Goal: Task Accomplishment & Management: Use online tool/utility

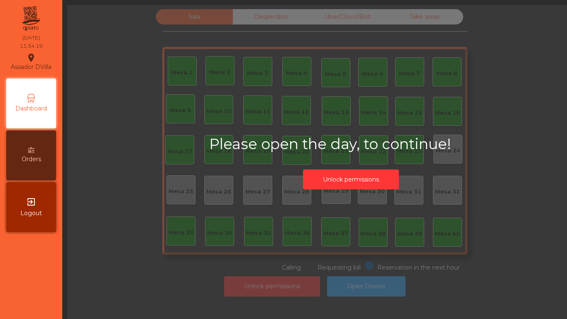
click at [356, 178] on button "Unlock permissions" at bounding box center [351, 179] width 96 height 20
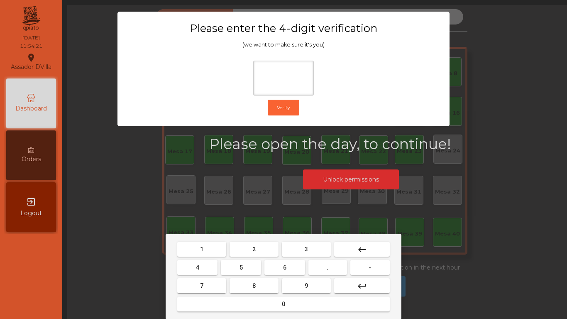
click at [244, 253] on button "2" at bounding box center [253, 249] width 49 height 15
click at [202, 264] on button "4" at bounding box center [197, 267] width 40 height 15
click at [282, 271] on button "6" at bounding box center [284, 267] width 40 height 15
click at [297, 288] on button "9" at bounding box center [306, 285] width 49 height 15
type input "****"
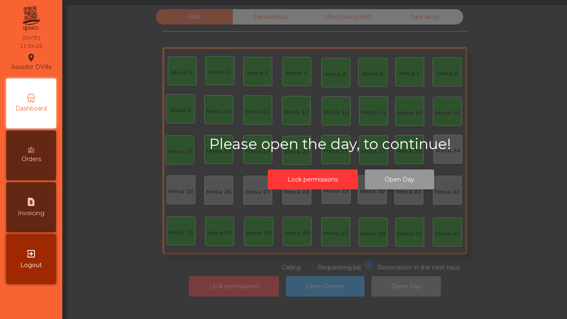
click at [411, 182] on button "Open Day" at bounding box center [399, 179] width 69 height 20
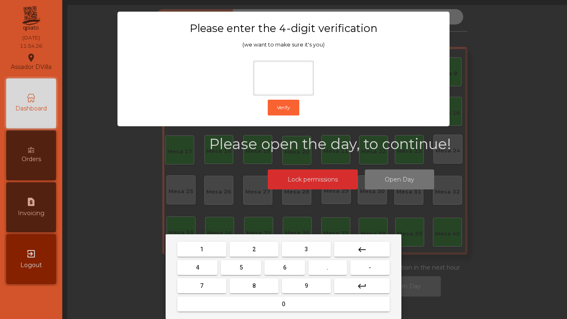
click at [249, 246] on button "2" at bounding box center [253, 249] width 49 height 15
click at [217, 264] on button "4" at bounding box center [197, 267] width 40 height 15
click at [286, 268] on span "6" at bounding box center [284, 267] width 3 height 7
click at [300, 282] on button "9" at bounding box center [306, 285] width 49 height 15
type input "****"
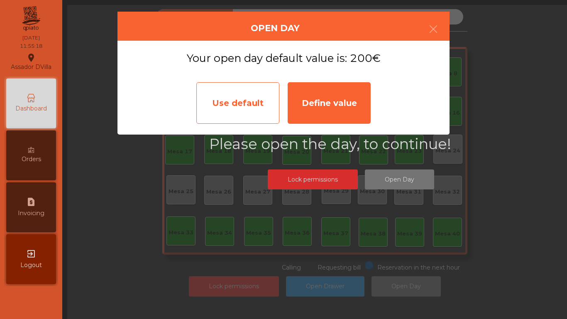
click at [234, 106] on div "Use default" at bounding box center [237, 102] width 83 height 41
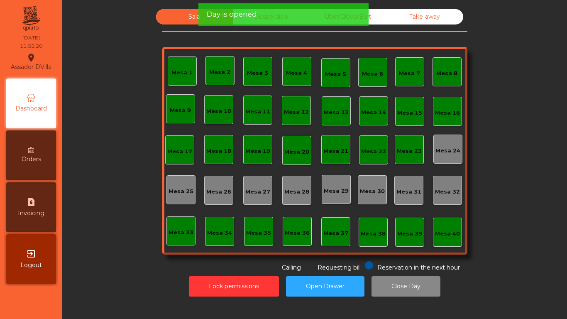
click at [229, 16] on span "Day is opened" at bounding box center [232, 14] width 50 height 10
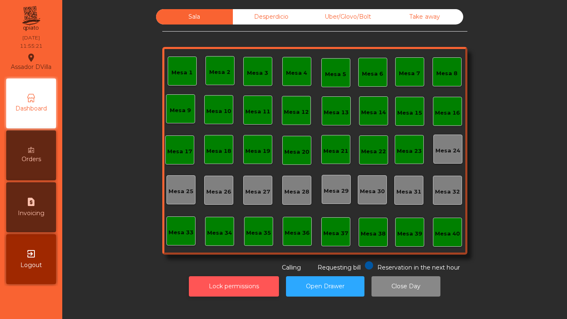
click at [229, 282] on button "Lock permissions" at bounding box center [234, 286] width 90 height 20
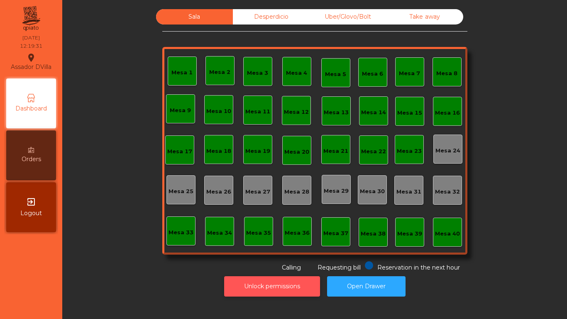
click at [224, 276] on button "Unlock permissions" at bounding box center [272, 286] width 96 height 20
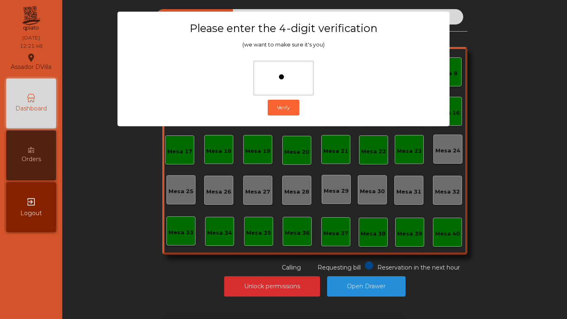
click at [88, 164] on ngb-modal-window "Please enter the 4-digit verification (we want to make sure it's you) Verify" at bounding box center [283, 159] width 539 height 319
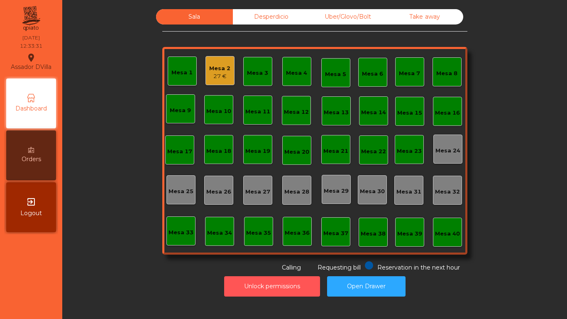
click at [224, 276] on button "Unlock permissions" at bounding box center [272, 286] width 96 height 20
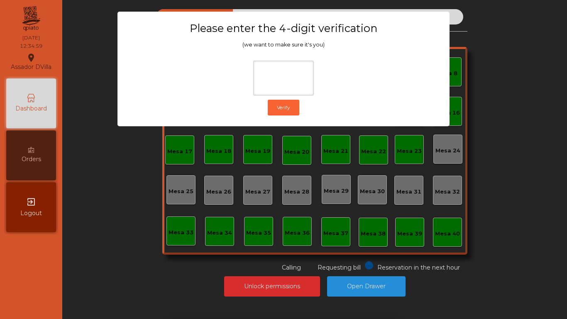
drag, startPoint x: 76, startPoint y: 228, endPoint x: 80, endPoint y: 224, distance: 5.9
click at [76, 228] on ngb-modal-window "Please enter the 4-digit verification (we want to make sure it's you) Verify" at bounding box center [283, 159] width 539 height 319
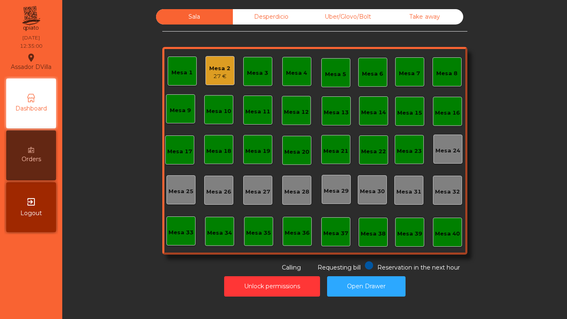
click at [227, 68] on div "Mesa 2 27 €" at bounding box center [219, 70] width 29 height 29
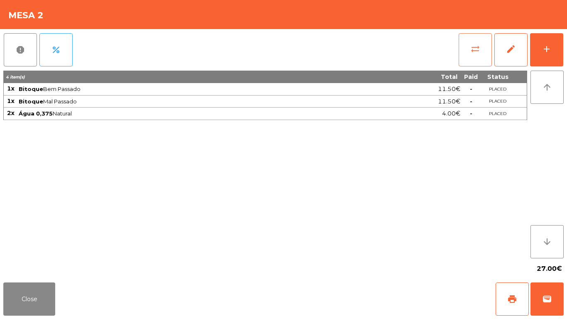
click at [479, 59] on button "sync_alt" at bounding box center [475, 49] width 33 height 33
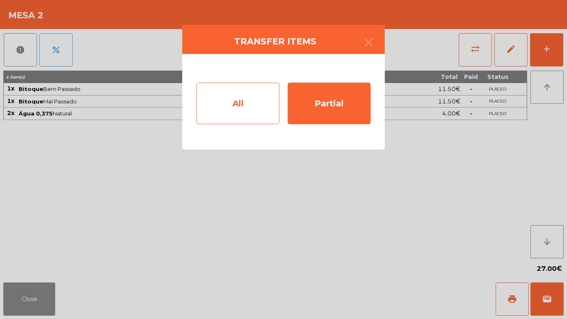
click at [229, 109] on div "All" at bounding box center [237, 103] width 83 height 41
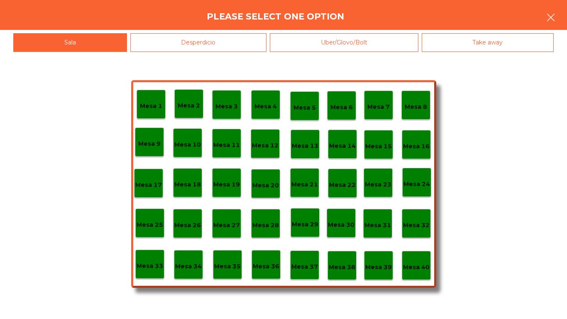
click at [559, 20] on button "button" at bounding box center [550, 18] width 23 height 25
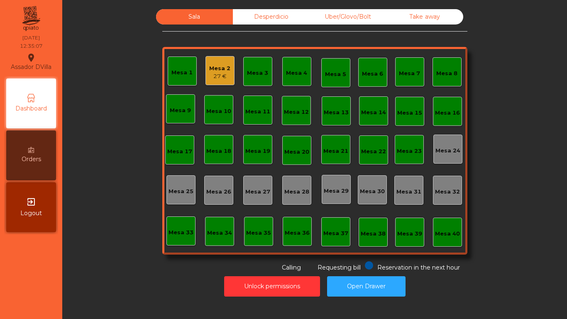
click at [208, 82] on div "Mesa 2 27 €" at bounding box center [219, 70] width 29 height 29
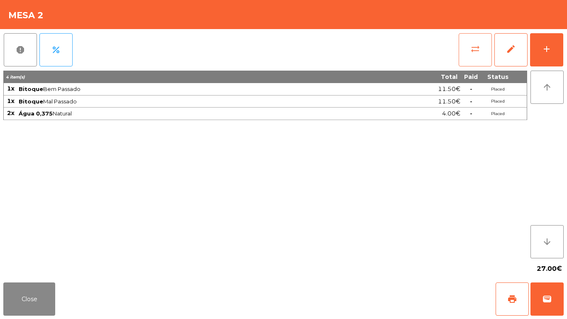
click at [477, 47] on span "sync_alt" at bounding box center [475, 49] width 10 height 10
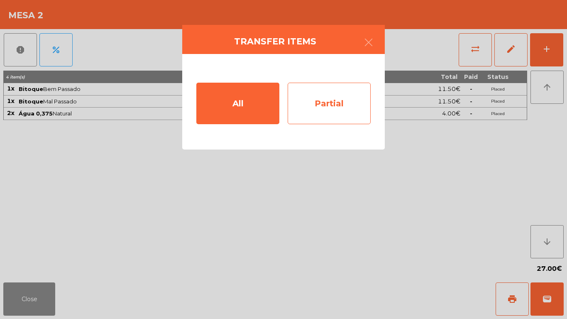
click at [304, 103] on div "Partial" at bounding box center [329, 103] width 83 height 41
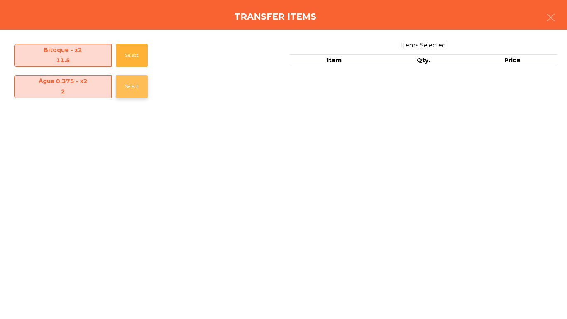
click at [129, 83] on button "Select" at bounding box center [132, 86] width 32 height 23
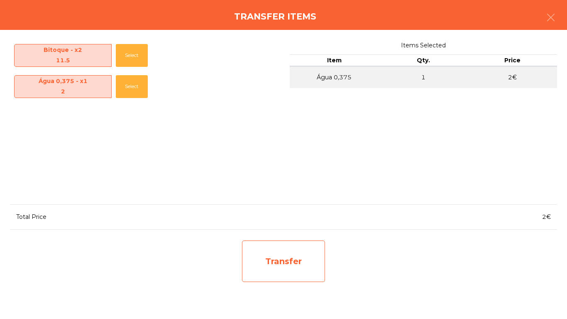
click at [310, 256] on div "Transfer" at bounding box center [283, 260] width 83 height 41
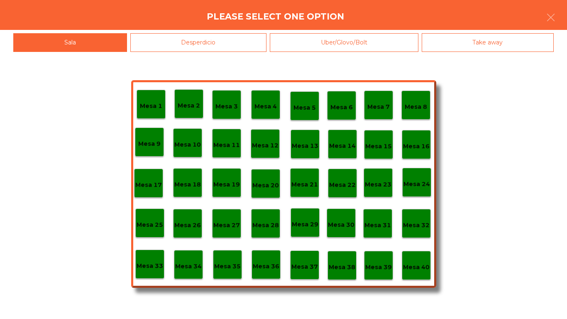
click at [203, 37] on div "Desperdicio" at bounding box center [198, 42] width 137 height 19
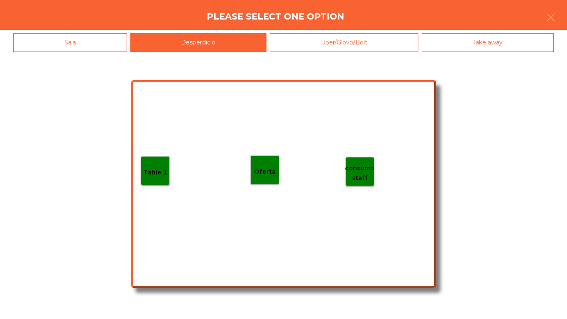
click at [151, 175] on p "Table 1" at bounding box center [155, 173] width 24 height 10
